Goal: Task Accomplishment & Management: Use online tool/utility

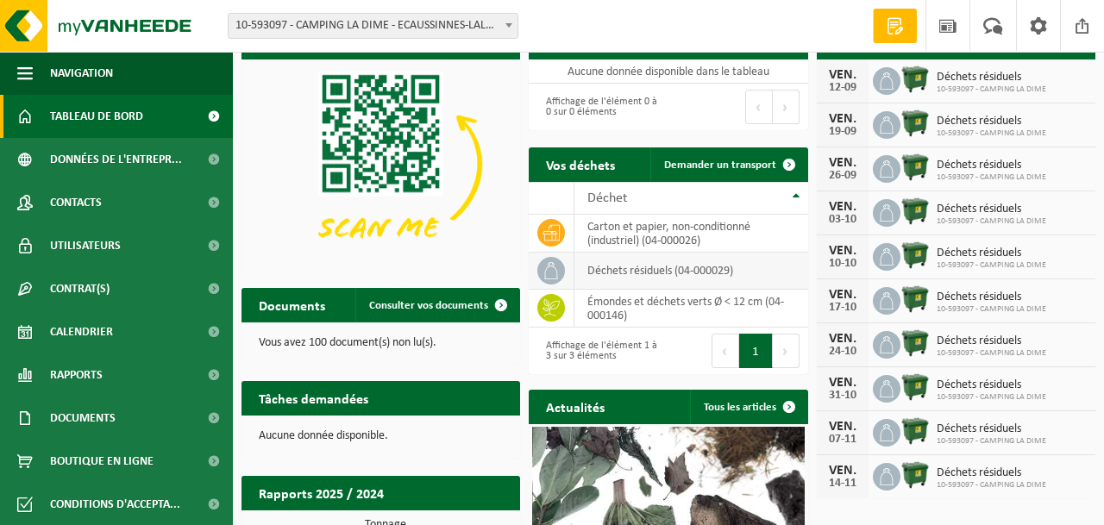
scroll to position [37, 0]
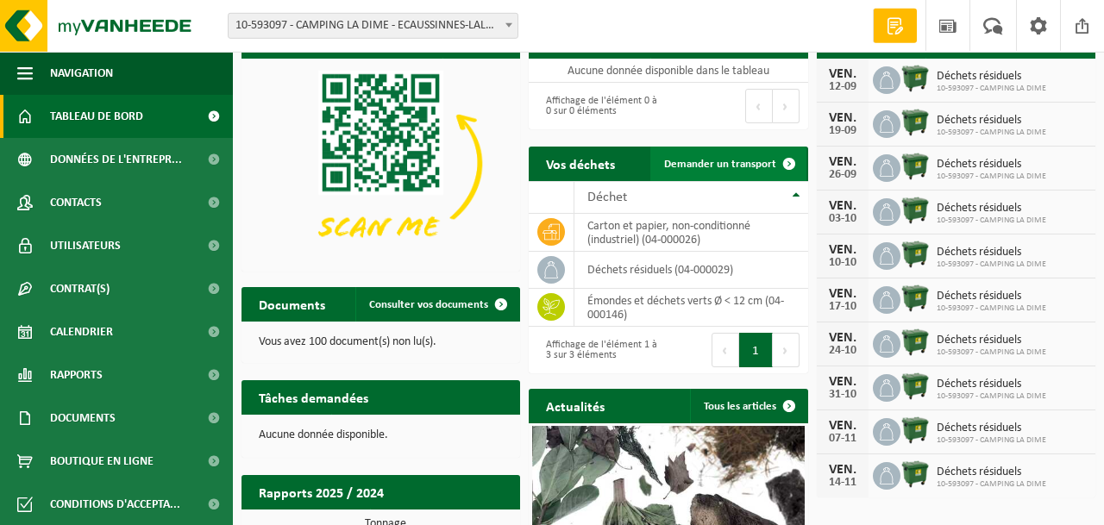
click at [762, 167] on span "Demander un transport" at bounding box center [720, 164] width 112 height 11
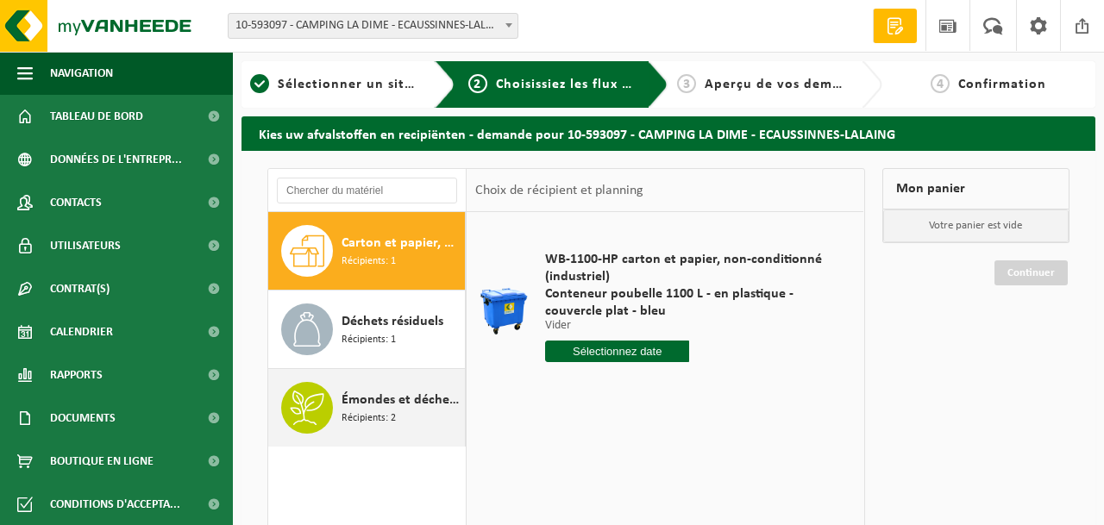
click at [395, 399] on span "Émondes et déchets verts Ø < 12 cm" at bounding box center [401, 400] width 119 height 21
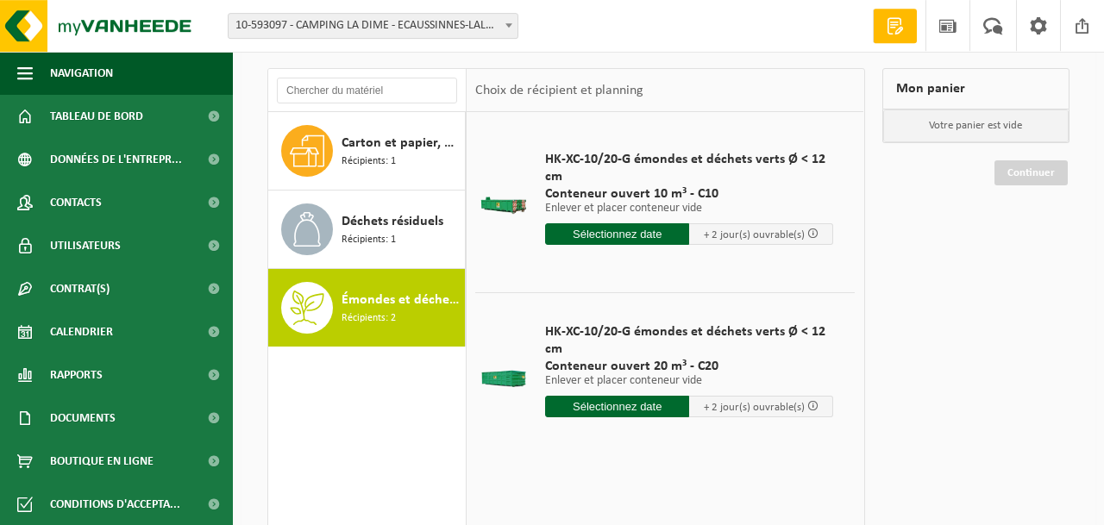
scroll to position [101, 0]
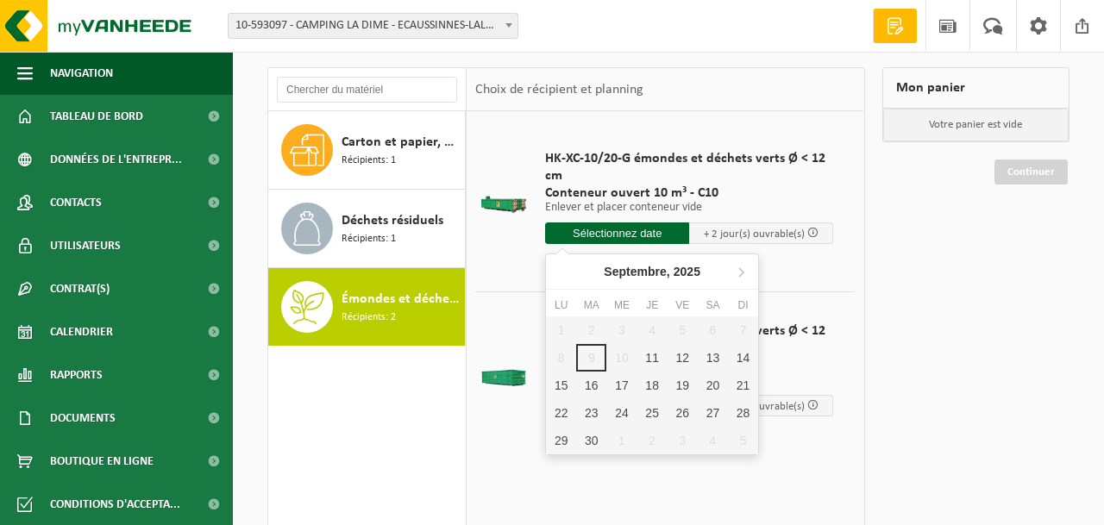
click at [655, 237] on input "text" at bounding box center [617, 234] width 144 height 22
click at [655, 362] on div "11" at bounding box center [653, 358] width 30 height 28
type input "à partir de 2025-09-11"
type input "2025-09-11"
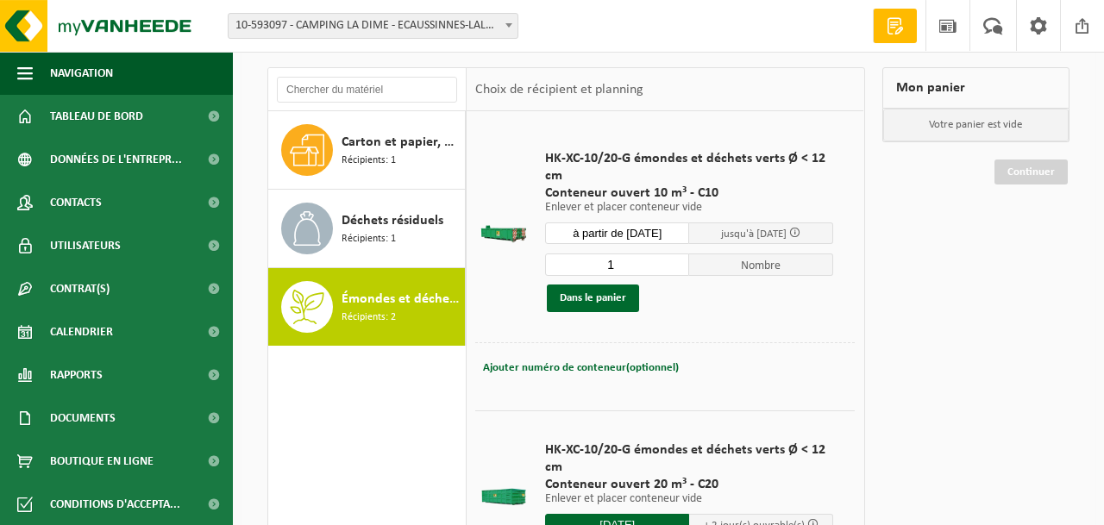
click at [801, 330] on td "HK-XC-10/20-G émondes et déchets verts Ø < 12 cm Conteneur ouvert 10 m³ - C10 E…" at bounding box center [693, 231] width 323 height 223
click at [648, 234] on input "à partir de 2025-09-11" at bounding box center [617, 234] width 144 height 22
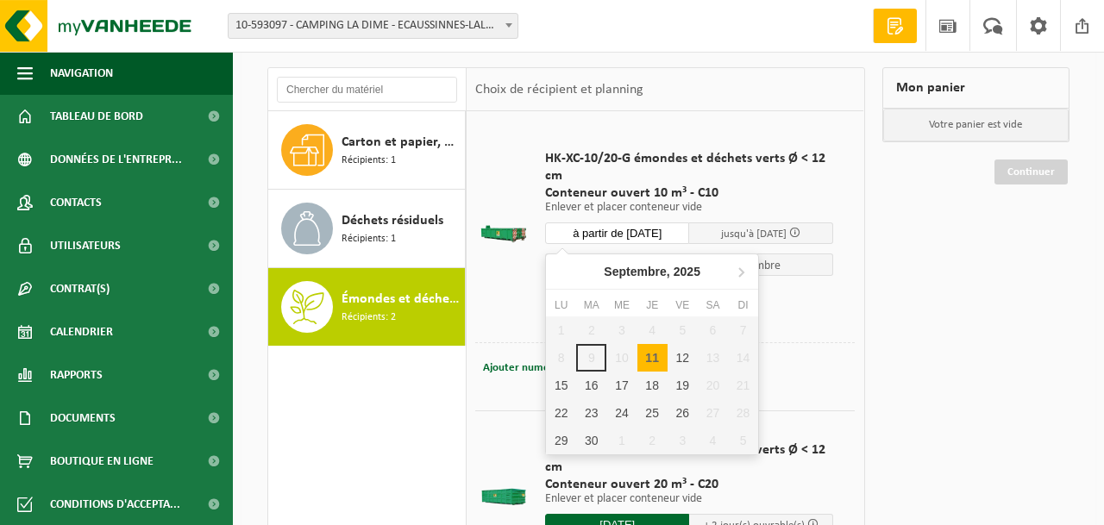
click at [619, 356] on div "1 2 3 4 5 6 7 8 9 10 11 12 13 14 15 16 17 18 19 20 21 22 23 24 25 26 27 28 29 3…" at bounding box center [652, 386] width 212 height 138
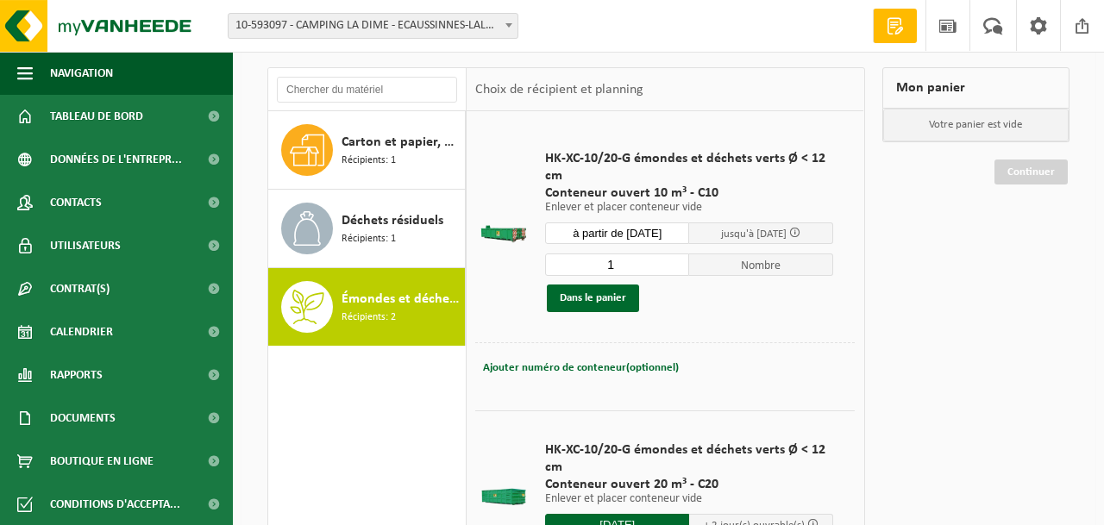
click at [727, 193] on span "Conteneur ouvert 10 m³ - C10" at bounding box center [689, 193] width 288 height 17
click at [591, 306] on button "Dans le panier" at bounding box center [593, 299] width 92 height 28
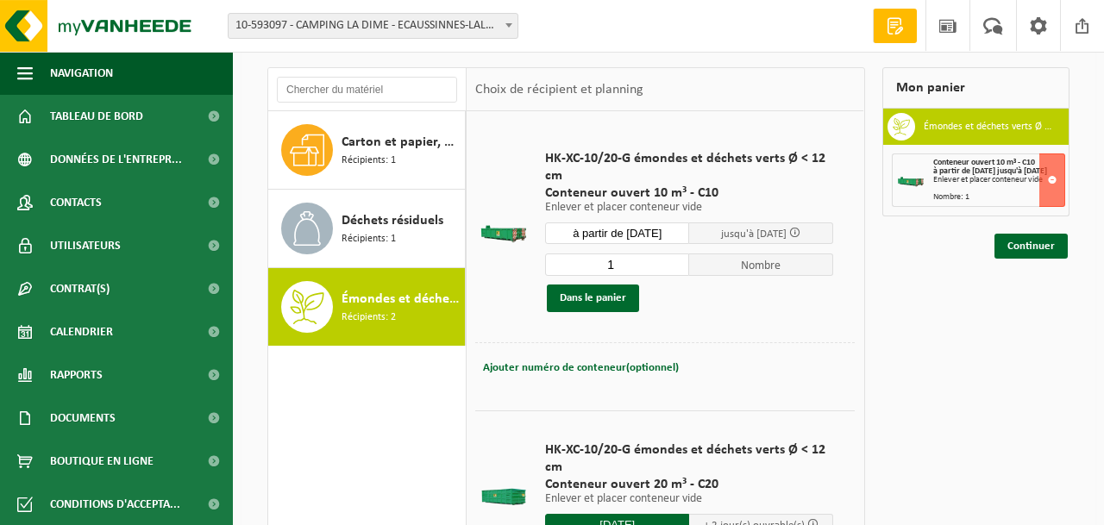
click at [801, 234] on span at bounding box center [795, 232] width 11 height 11
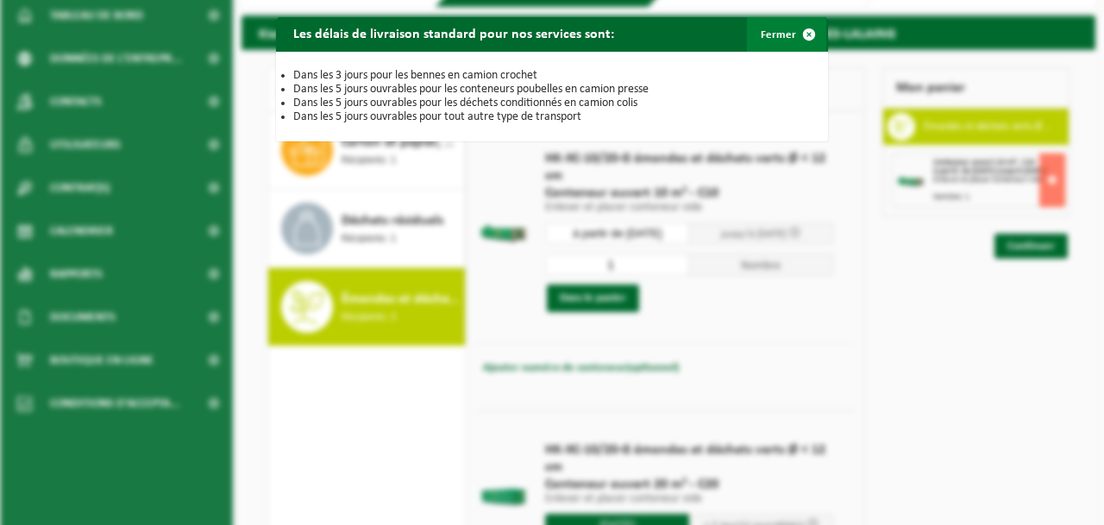
click at [808, 31] on span "button" at bounding box center [809, 34] width 35 height 35
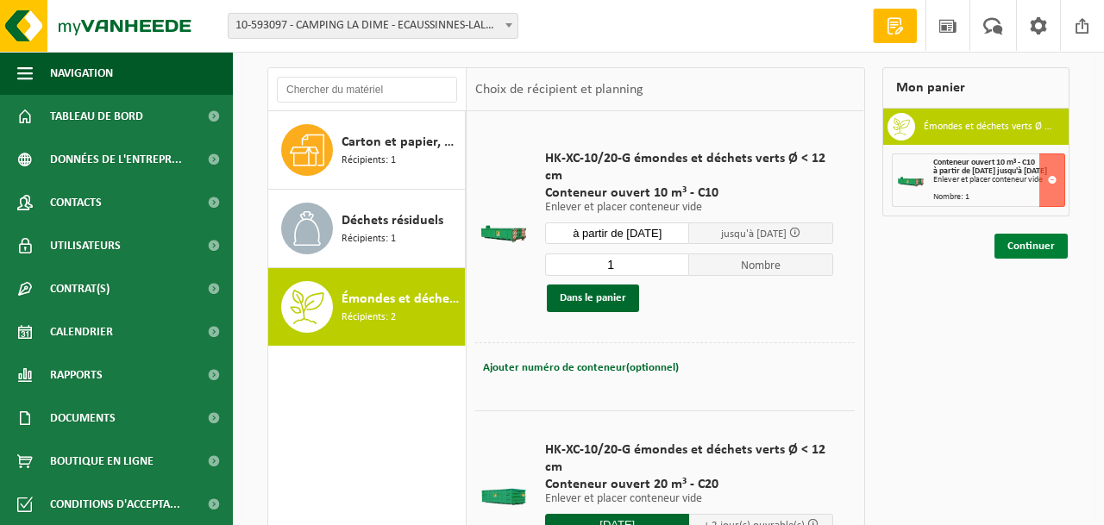
click at [1028, 251] on link "Continuer" at bounding box center [1031, 246] width 73 height 25
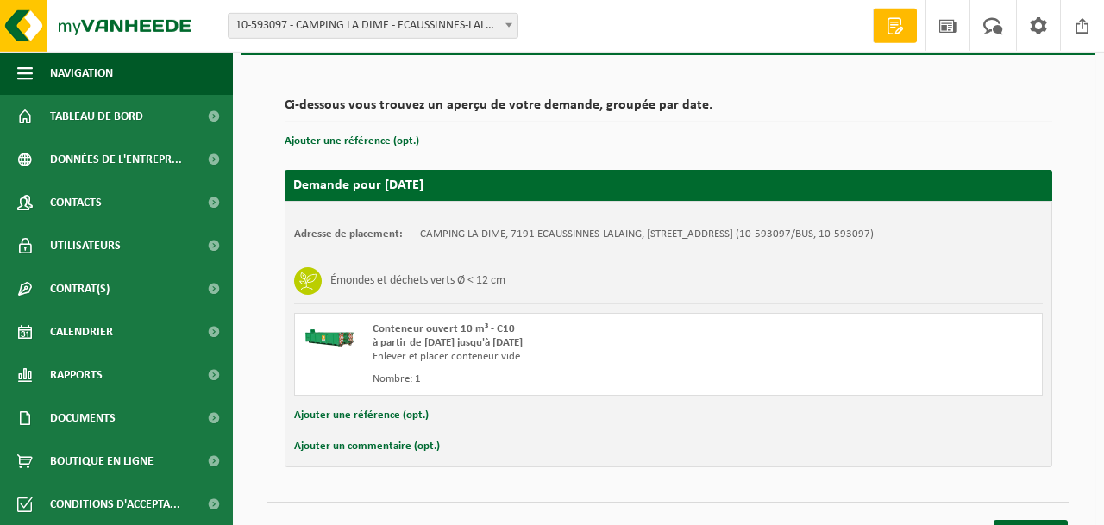
scroll to position [114, 0]
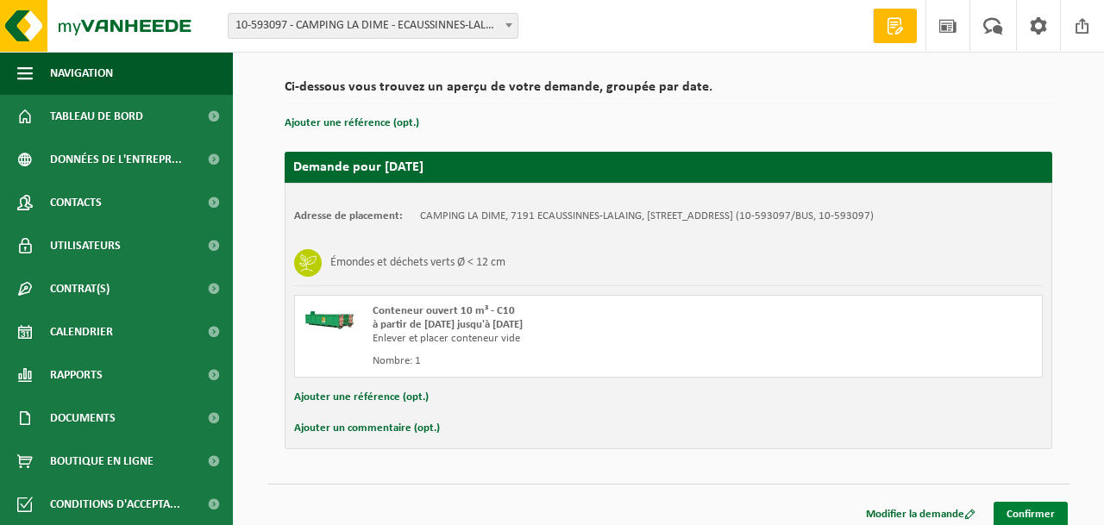
click at [1029, 513] on link "Confirmer" at bounding box center [1031, 514] width 74 height 25
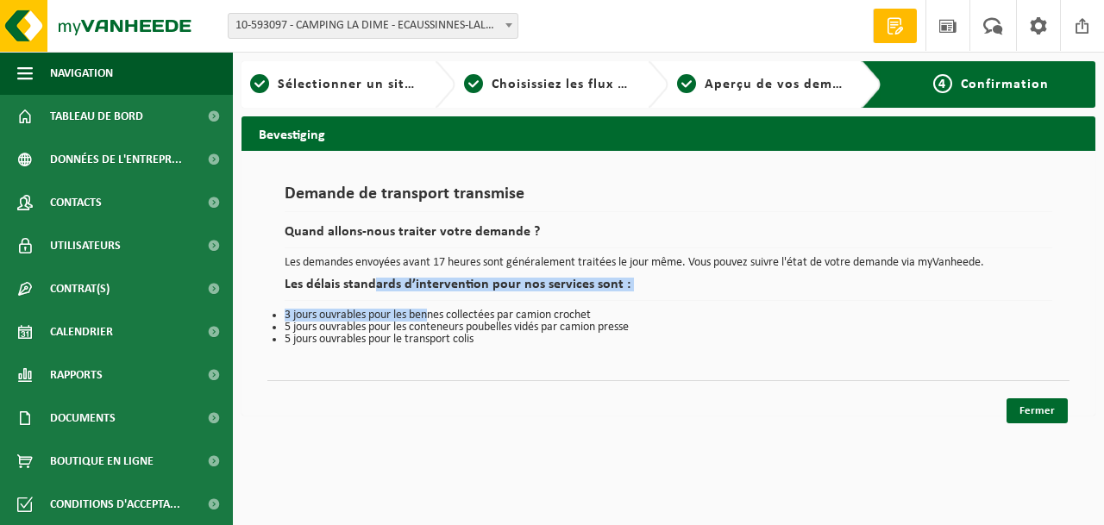
drag, startPoint x: 433, startPoint y: 317, endPoint x: 370, endPoint y: 301, distance: 64.9
click at [370, 301] on div "Demande de transport transmise Quand allons-nous traiter votre demande ? Les de…" at bounding box center [669, 266] width 768 height 160
click at [1047, 410] on link "Fermer" at bounding box center [1037, 411] width 61 height 25
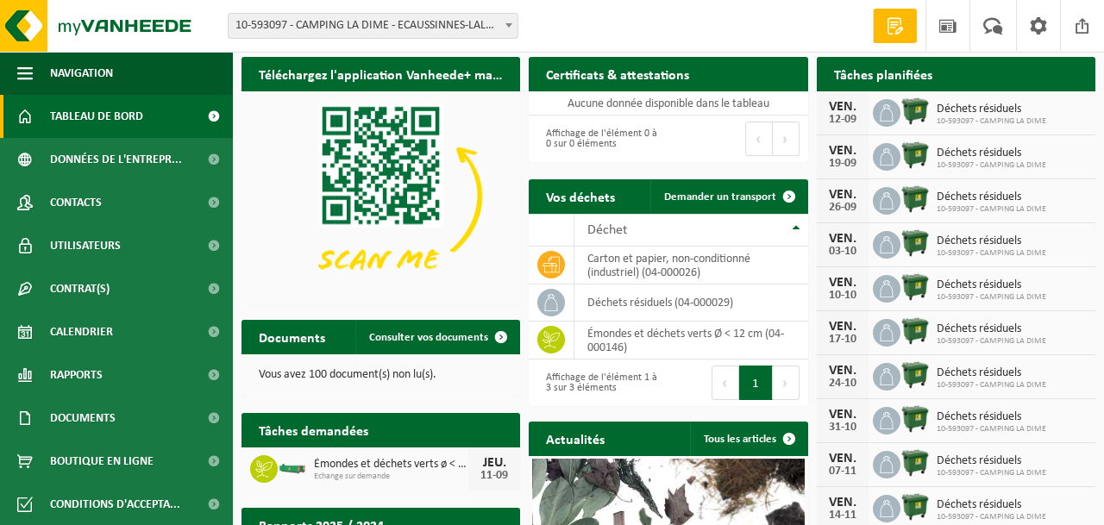
scroll to position [3, 0]
